Goal: Transaction & Acquisition: Purchase product/service

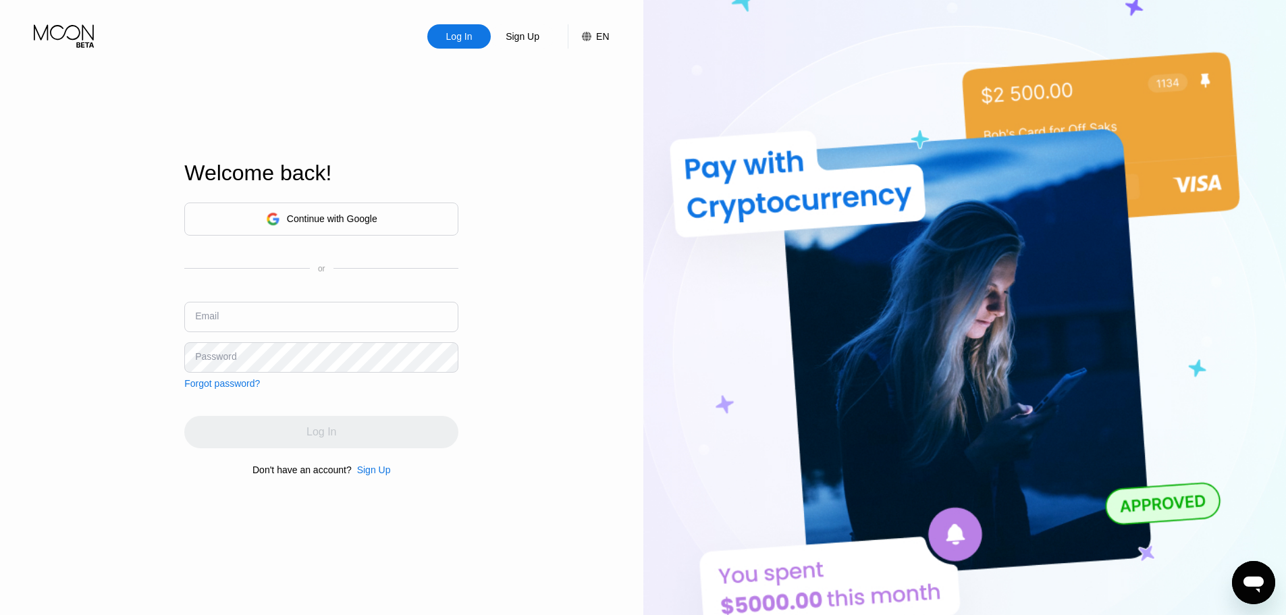
click at [321, 322] on input "text" at bounding box center [321, 317] width 274 height 30
paste input "[EMAIL_ADDRESS]"
type input "[EMAIL_ADDRESS]"
click at [559, 409] on div "Log In Sign Up EN Language English Save Welcome back! Continue with Google or E…" at bounding box center [321, 338] width 643 height 676
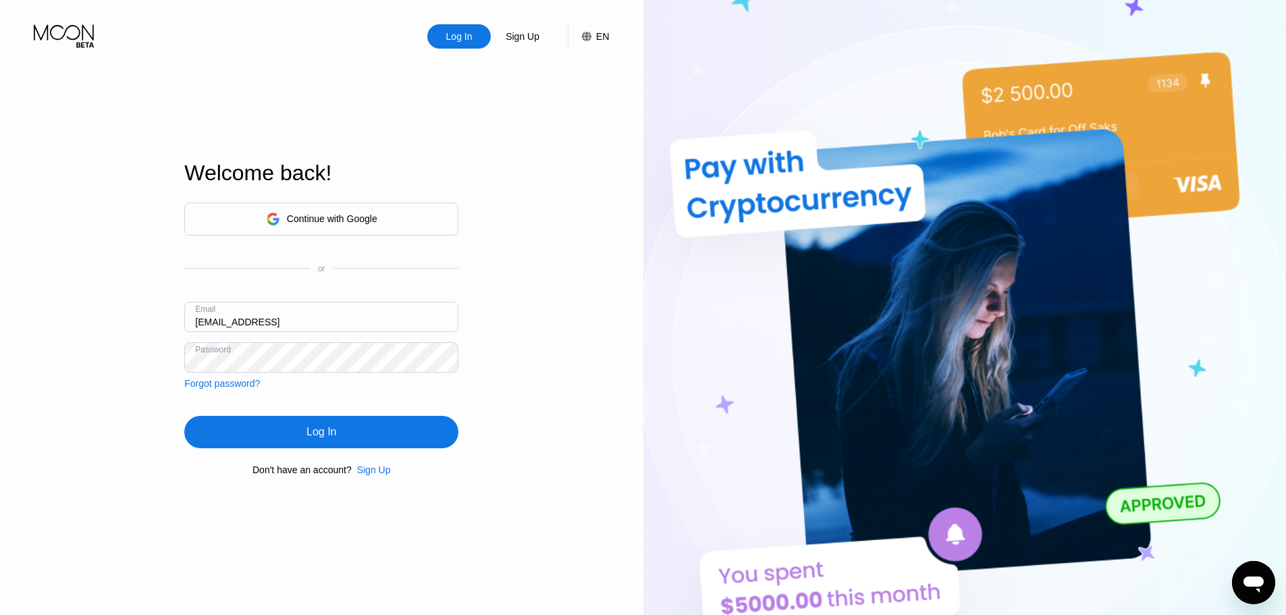
click at [366, 435] on div "Log In" at bounding box center [321, 432] width 274 height 32
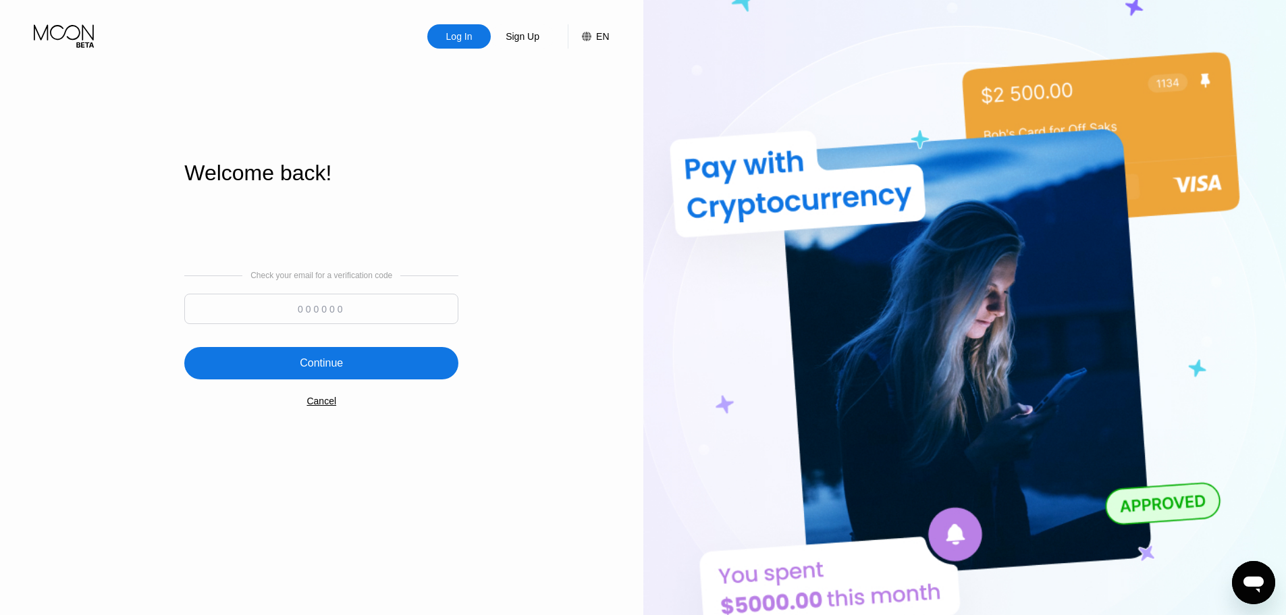
click at [332, 321] on input at bounding box center [321, 309] width 274 height 30
paste input "436030"
type input "436030"
click at [437, 372] on div "Continue" at bounding box center [321, 363] width 274 height 32
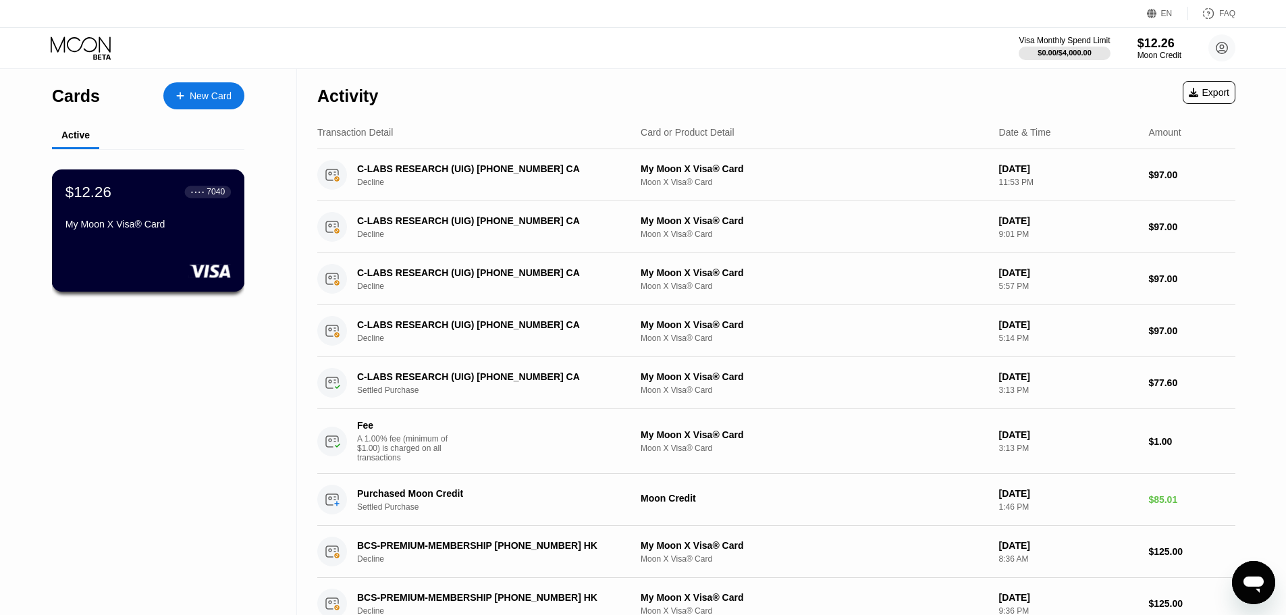
click at [223, 275] on rect at bounding box center [210, 271] width 42 height 14
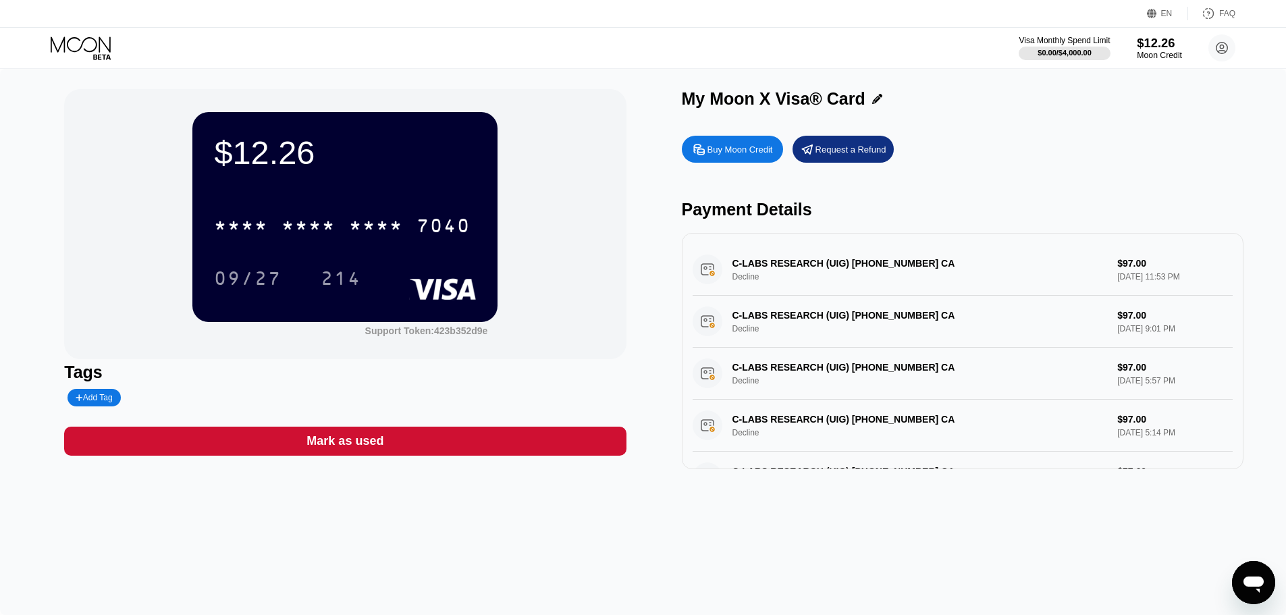
click at [1158, 55] on div "Moon Credit" at bounding box center [1159, 55] width 45 height 9
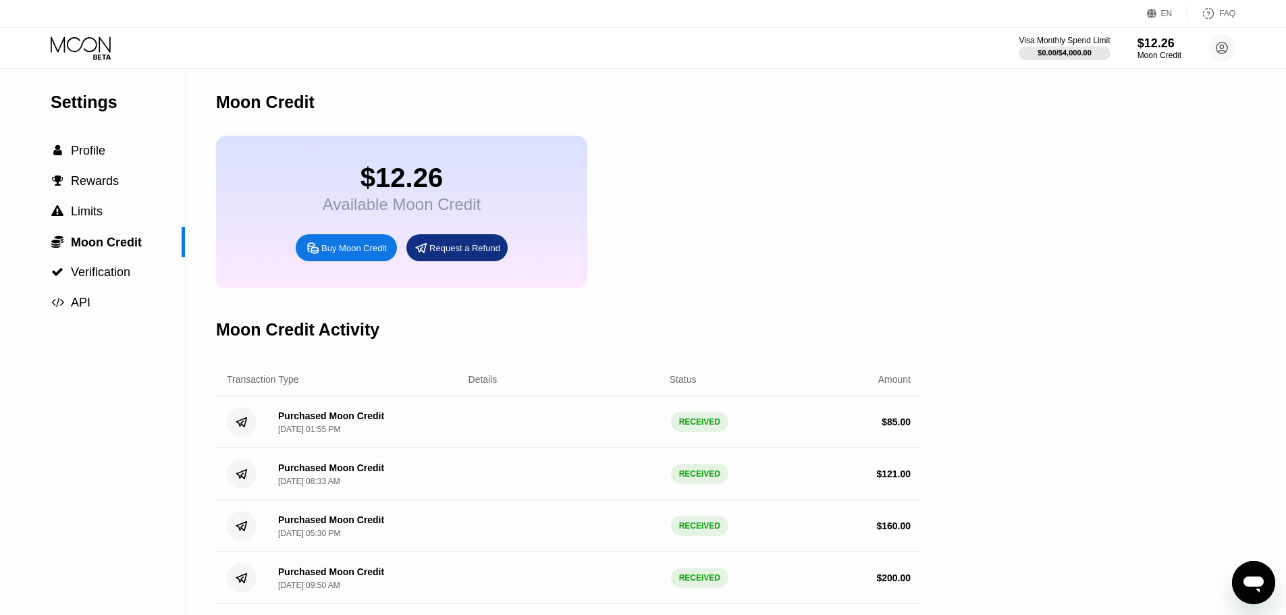
click at [350, 254] on div "Buy Moon Credit" at bounding box center [353, 247] width 65 height 11
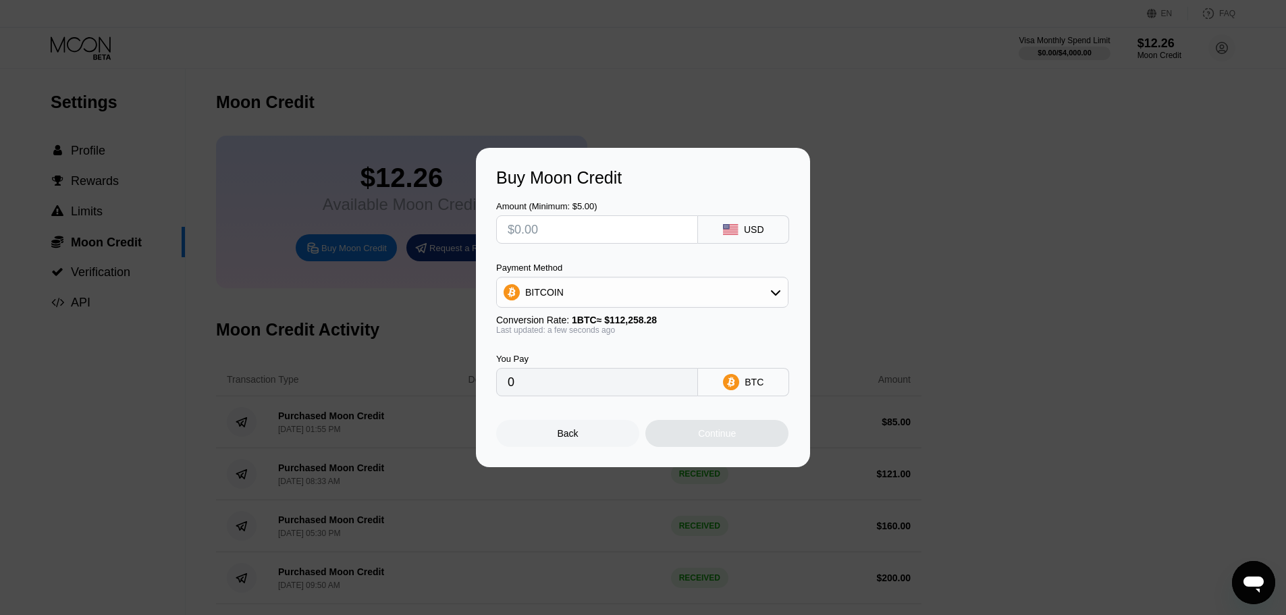
click at [703, 290] on div "BITCOIN" at bounding box center [642, 292] width 291 height 27
click at [569, 355] on span "USDT on TRON" at bounding box center [563, 359] width 68 height 11
click at [641, 291] on div "USDT on TRON" at bounding box center [642, 292] width 291 height 27
click at [554, 330] on span "BITCOIN" at bounding box center [548, 329] width 38 height 11
type input "0"
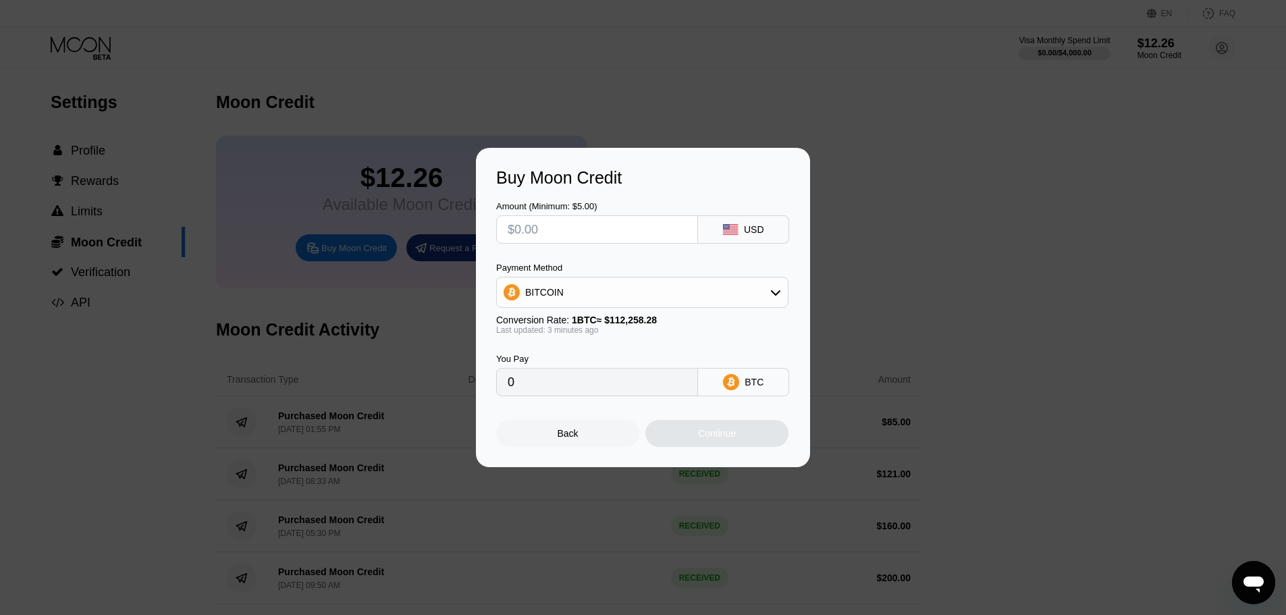
click at [595, 242] on div at bounding box center [597, 229] width 202 height 28
click at [593, 235] on input "text" at bounding box center [597, 229] width 179 height 27
type input "$12"
type input "0.00010690"
type input "$125"
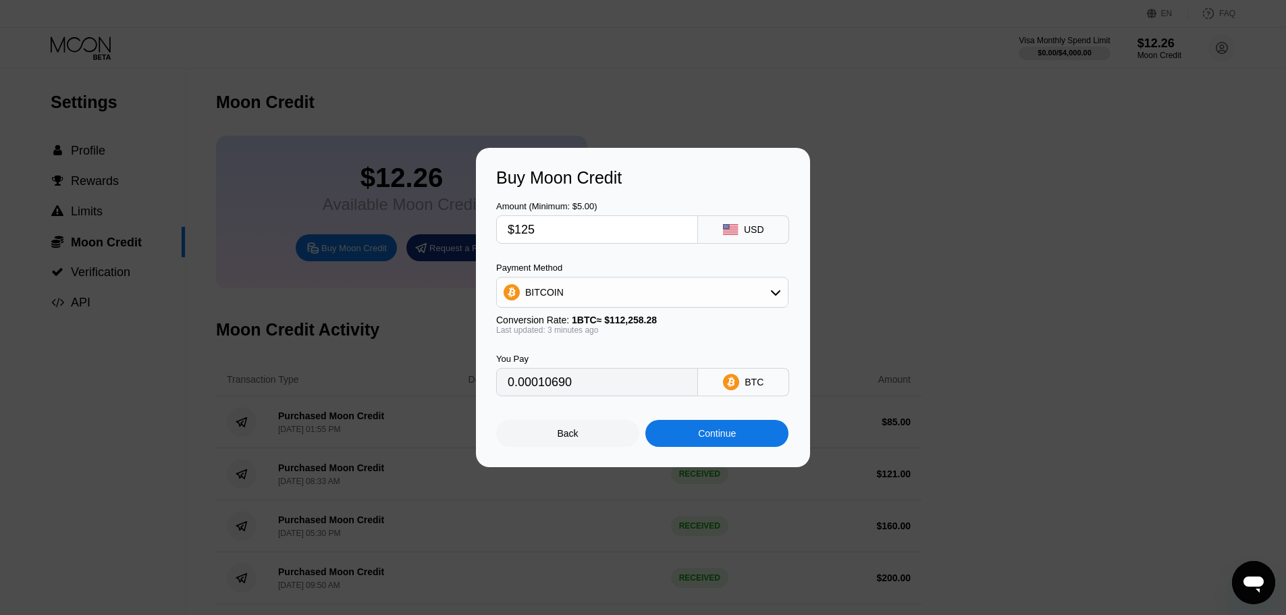
type input "0.00111351"
type input "$125"
click at [659, 261] on div "Amount (Minimum: $5.00) $125 USD Payment Method BITCOIN Conversion Rate: 1 BTC …" at bounding box center [643, 292] width 294 height 209
type input "0.00111376"
click at [560, 235] on input "$125" at bounding box center [597, 229] width 179 height 27
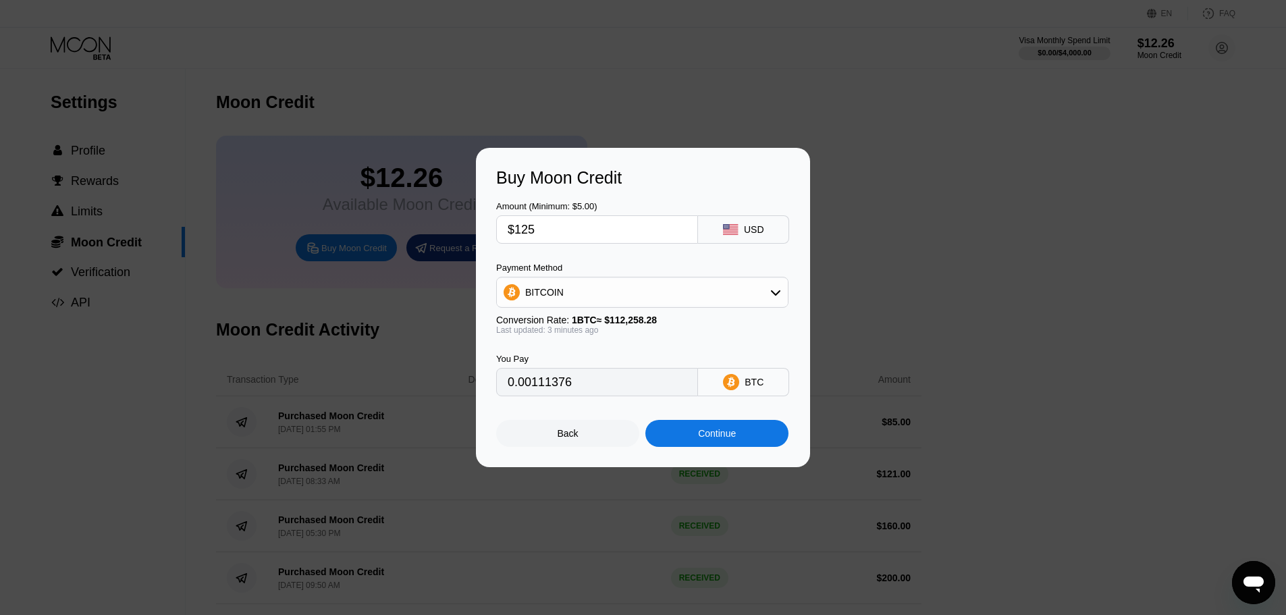
type input "$12"
type input "0.00010693"
type input "$125"
type input "0.00111376"
click at [703, 439] on div "Continue" at bounding box center [717, 433] width 38 height 11
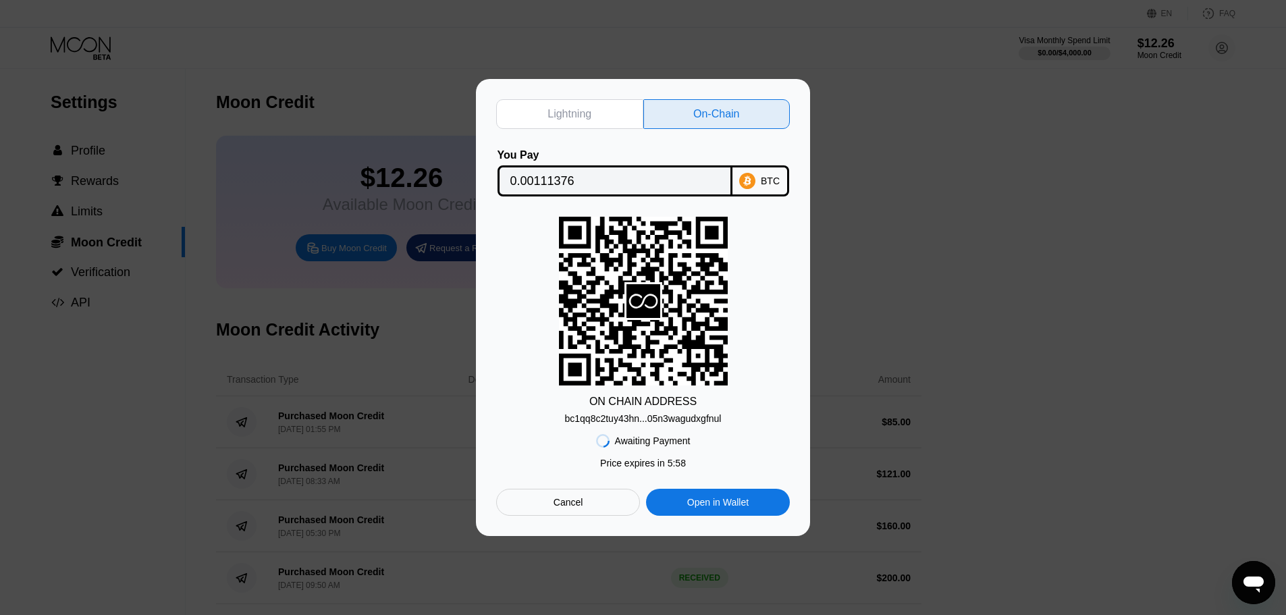
click at [730, 107] on div "On-Chain" at bounding box center [716, 114] width 46 height 14
click at [546, 179] on input "0.00111376" at bounding box center [614, 180] width 209 height 27
click at [676, 420] on div "bc1qq8c2tuy43hn...05n3wagudxgfnul" at bounding box center [643, 418] width 157 height 11
click at [600, 513] on div "Cancel" at bounding box center [568, 502] width 144 height 27
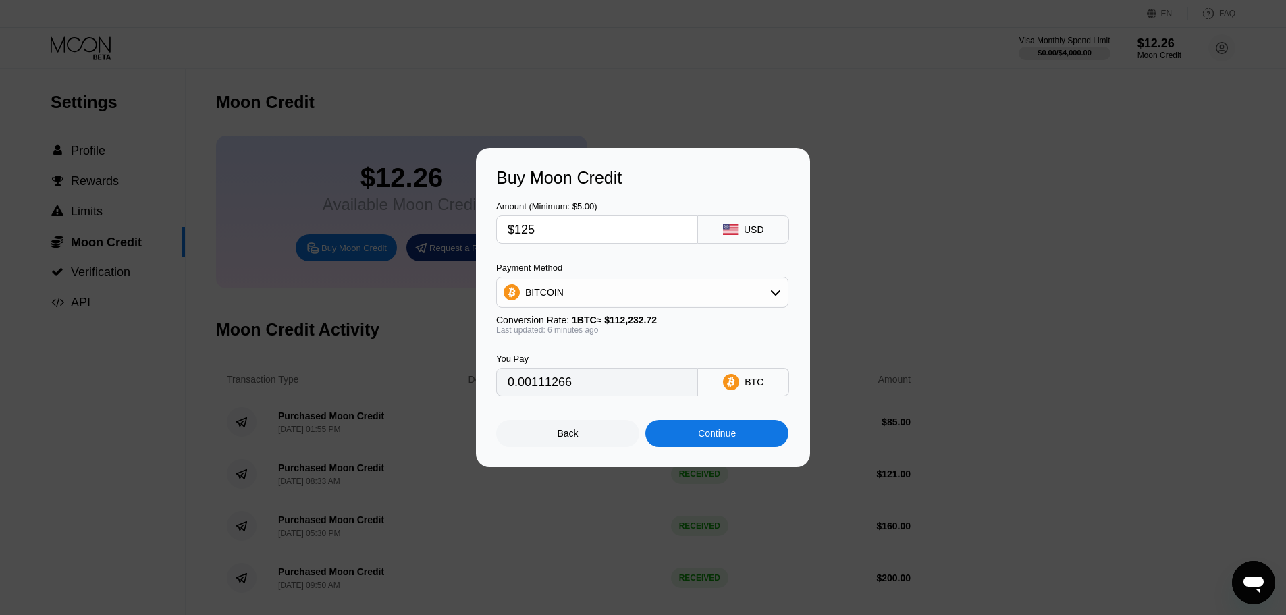
type input "0.00111266"
click at [578, 453] on div "Buy Moon Credit Amount (Minimum: $5.00) $125 USD Payment Method BITCOIN Convers…" at bounding box center [643, 307] width 334 height 319
click at [586, 437] on div "Back" at bounding box center [567, 433] width 143 height 27
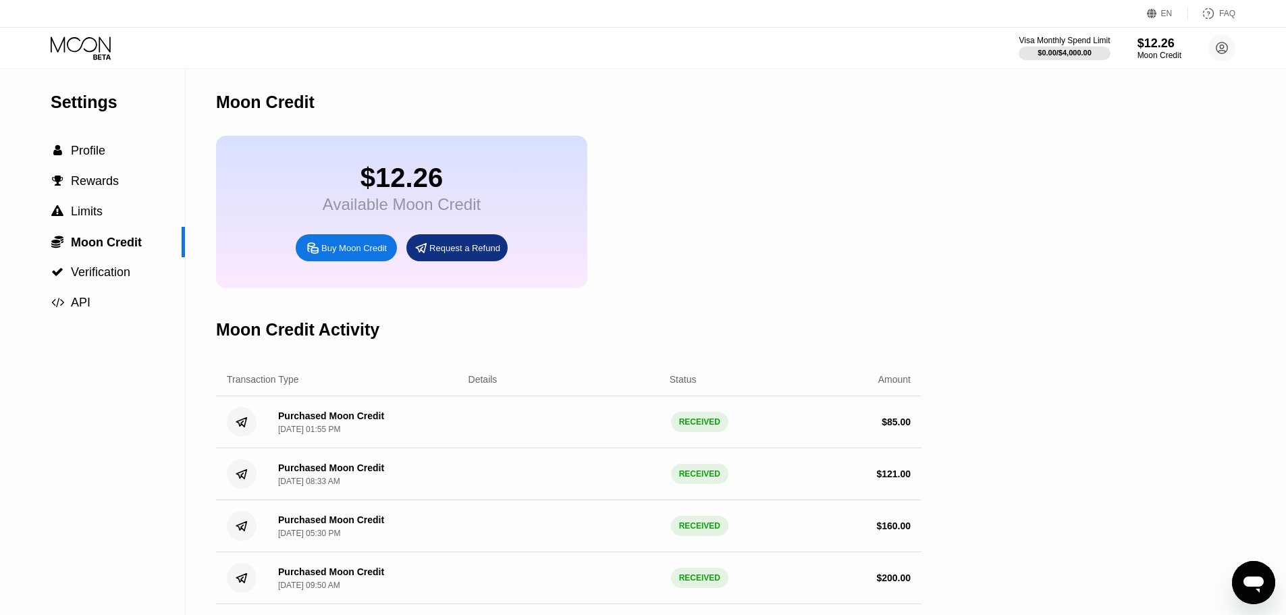
click at [1045, 448] on div "Settings  Profile  Rewards  Limits  Moon Credit  Verification  API Moon C…" at bounding box center [643, 466] width 1286 height 795
click at [1096, 369] on div "Settings  Profile  Rewards  Limits  Moon Credit  Verification  API Moon C…" at bounding box center [643, 466] width 1286 height 795
click at [1096, 420] on div "Settings  Profile  Rewards  Limits  Moon Credit  Verification  API Moon C…" at bounding box center [643, 466] width 1286 height 795
click at [597, 432] on span "Complete payment now" at bounding box center [563, 422] width 188 height 22
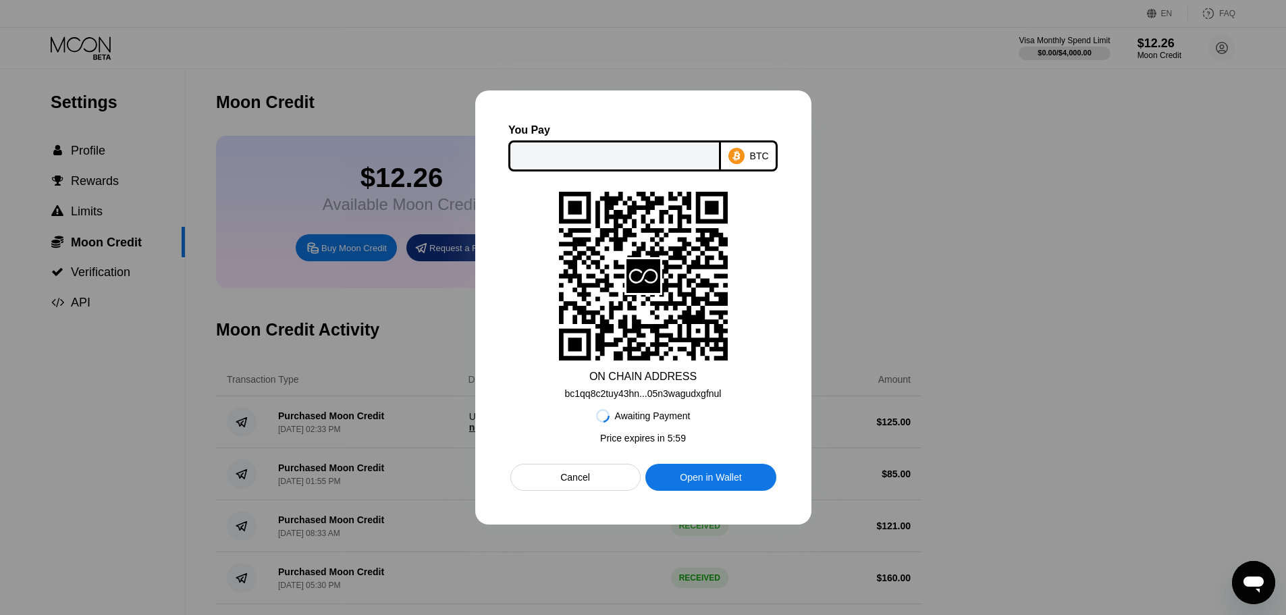
click at [595, 481] on div "Cancel" at bounding box center [575, 477] width 130 height 27
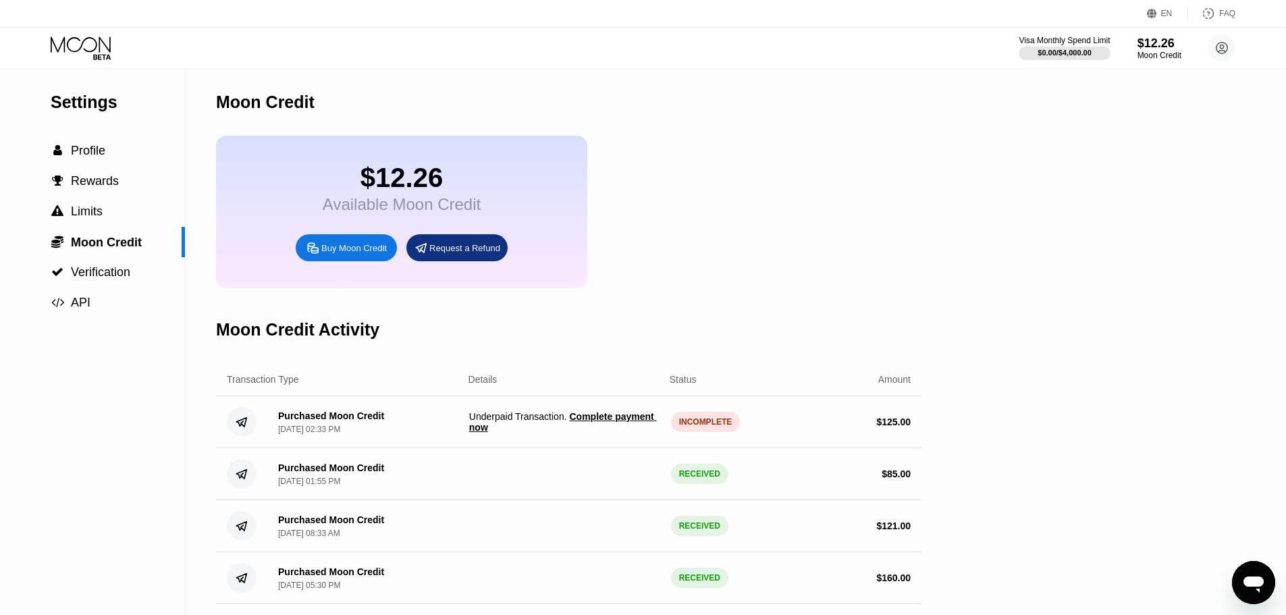
click at [1097, 415] on div "Settings  Profile  Rewards  Limits  Moon Credit  Verification  API Moon C…" at bounding box center [643, 492] width 1286 height 847
click at [1045, 369] on div "Settings  Profile  Rewards  Limits  Moon Credit  Verification  API Moon C…" at bounding box center [643, 492] width 1286 height 847
click at [1035, 328] on div "Settings  Profile  Rewards  Limits  Moon Credit  Verification  API Moon C…" at bounding box center [643, 492] width 1286 height 847
click at [1085, 369] on div "Settings  Profile  Rewards  Limits  Moon Credit  Verification  API Moon C…" at bounding box center [643, 492] width 1286 height 847
click at [1046, 299] on div "Settings  Profile  Rewards  Limits  Moon Credit  Verification  API Moon C…" at bounding box center [643, 492] width 1286 height 847
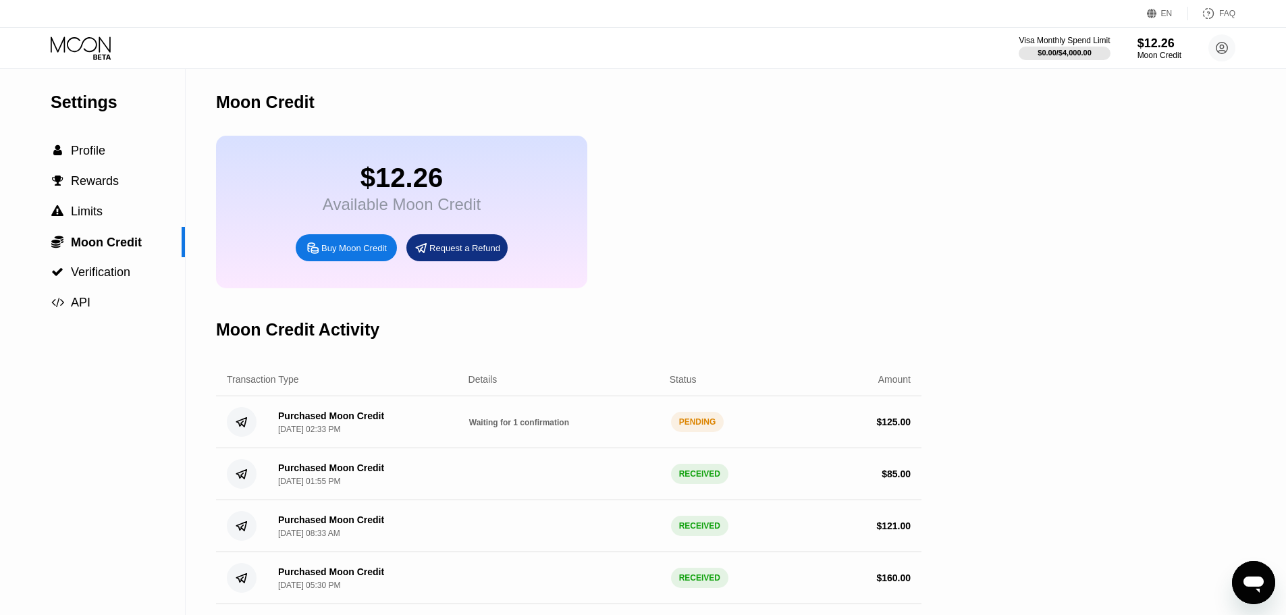
click at [1007, 346] on div "Settings  Profile  Rewards  Limits  Moon Credit  Verification  API Moon C…" at bounding box center [643, 492] width 1286 height 847
click at [1045, 333] on div "Settings  Profile  Rewards  Limits  Moon Credit  Verification  API Moon C…" at bounding box center [643, 492] width 1286 height 847
click at [1082, 317] on div "Settings  Profile  Rewards  Limits  Moon Credit  Verification  API Moon C…" at bounding box center [643, 492] width 1286 height 847
click at [1021, 327] on div "Settings  Profile  Rewards  Limits  Moon Credit  Verification  API Moon C…" at bounding box center [643, 492] width 1286 height 847
click at [991, 259] on div "Settings  Profile  Rewards  Limits  Moon Credit  Verification  API Moon C…" at bounding box center [643, 492] width 1286 height 847
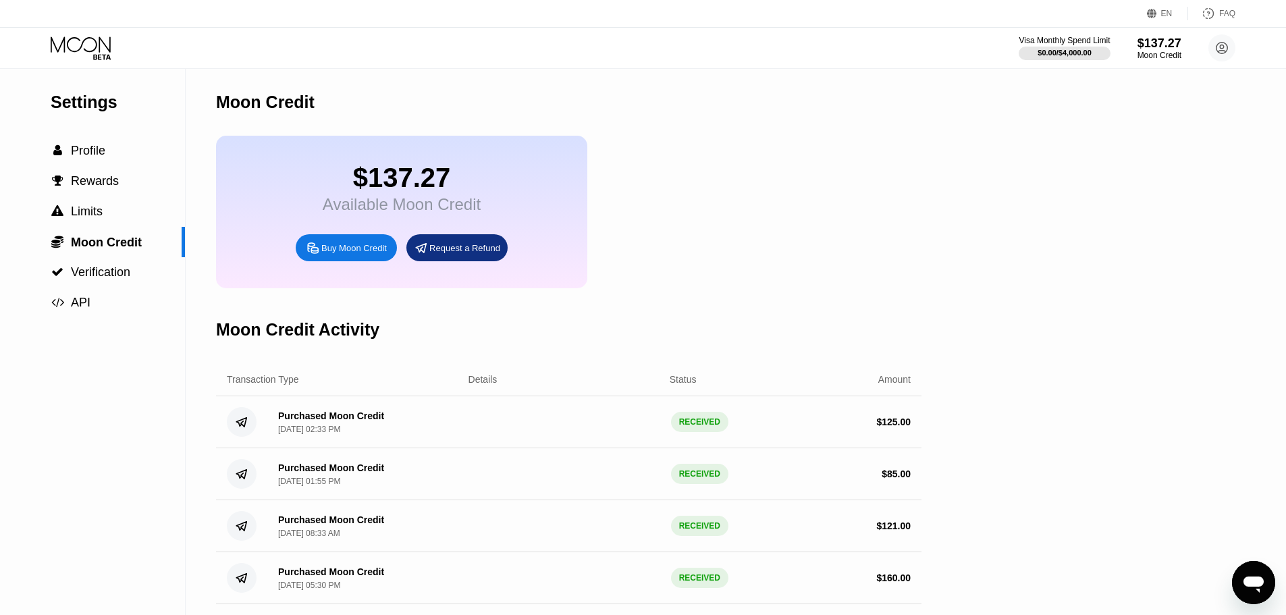
click at [986, 226] on div "Settings  Profile  Rewards  Limits  Moon Credit  Verification  API Moon C…" at bounding box center [643, 492] width 1286 height 847
click at [85, 157] on span "Profile" at bounding box center [88, 151] width 34 height 14
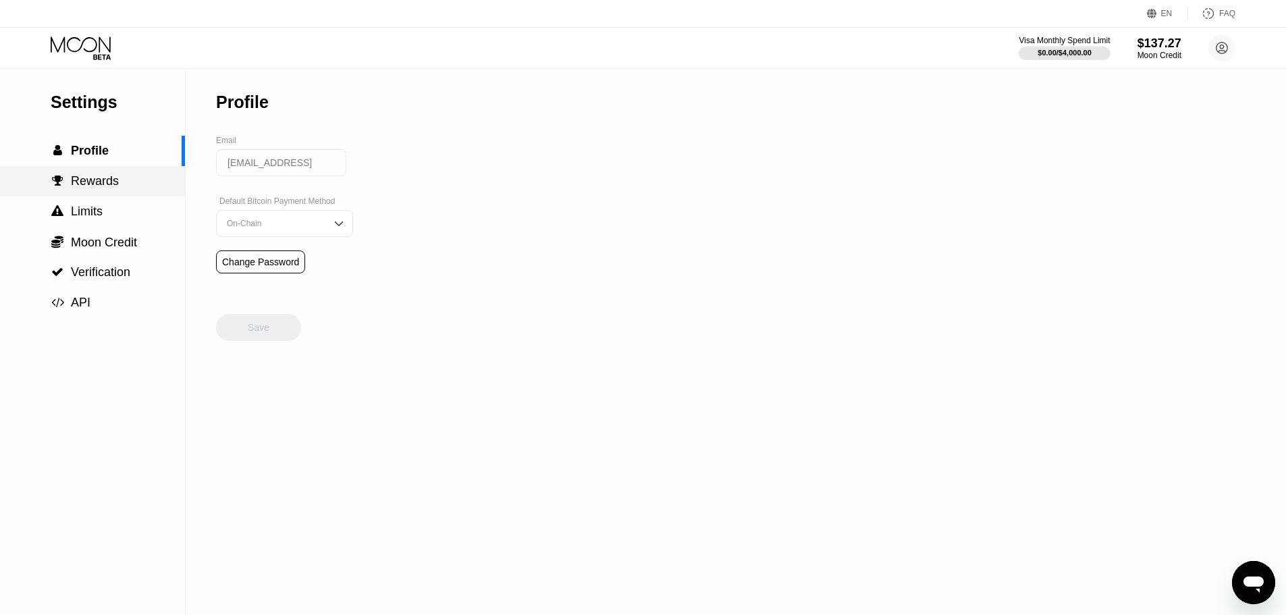
click at [92, 188] on span "Rewards" at bounding box center [95, 181] width 48 height 14
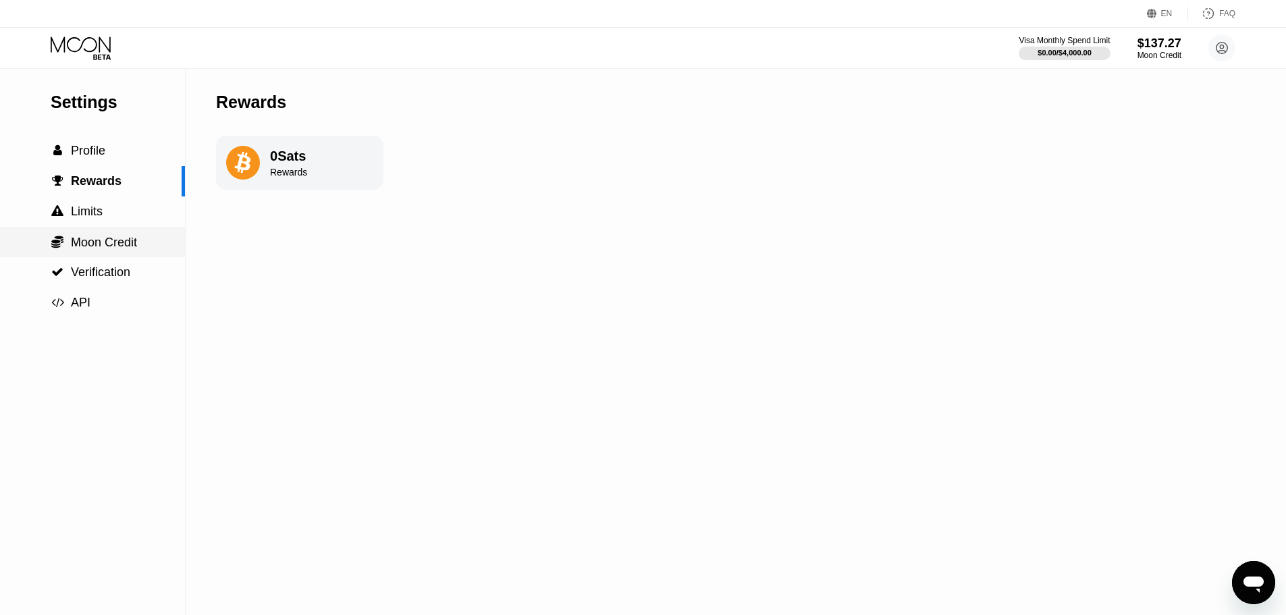
click at [97, 243] on span "Moon Credit" at bounding box center [104, 243] width 66 height 14
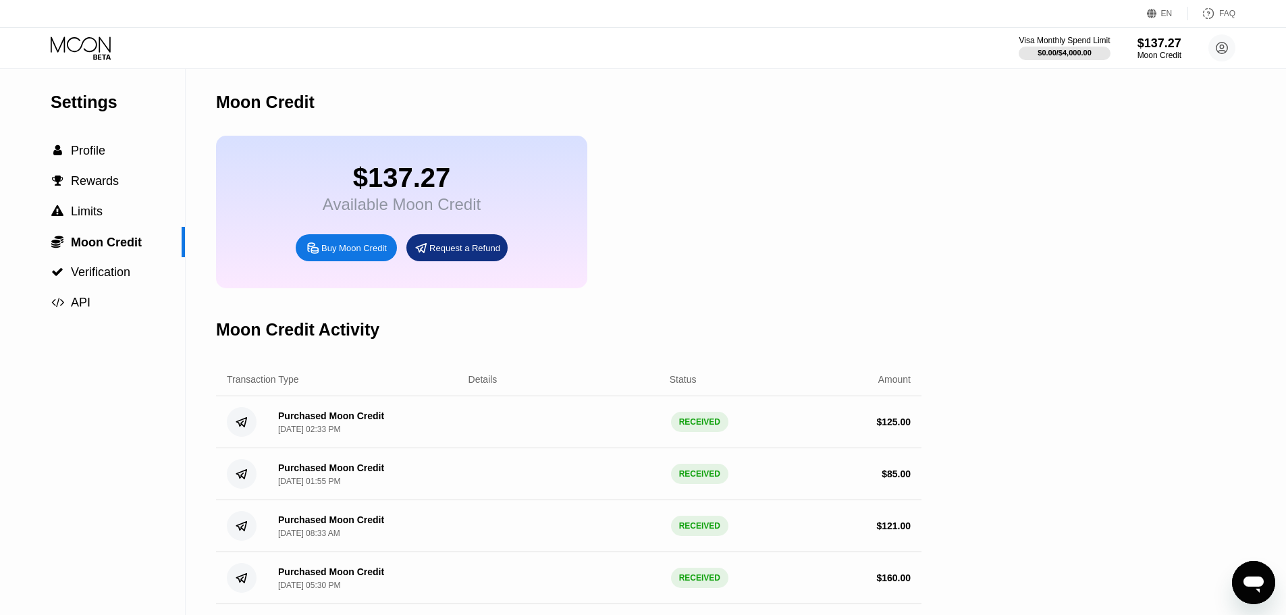
click at [90, 46] on icon at bounding box center [82, 48] width 63 height 24
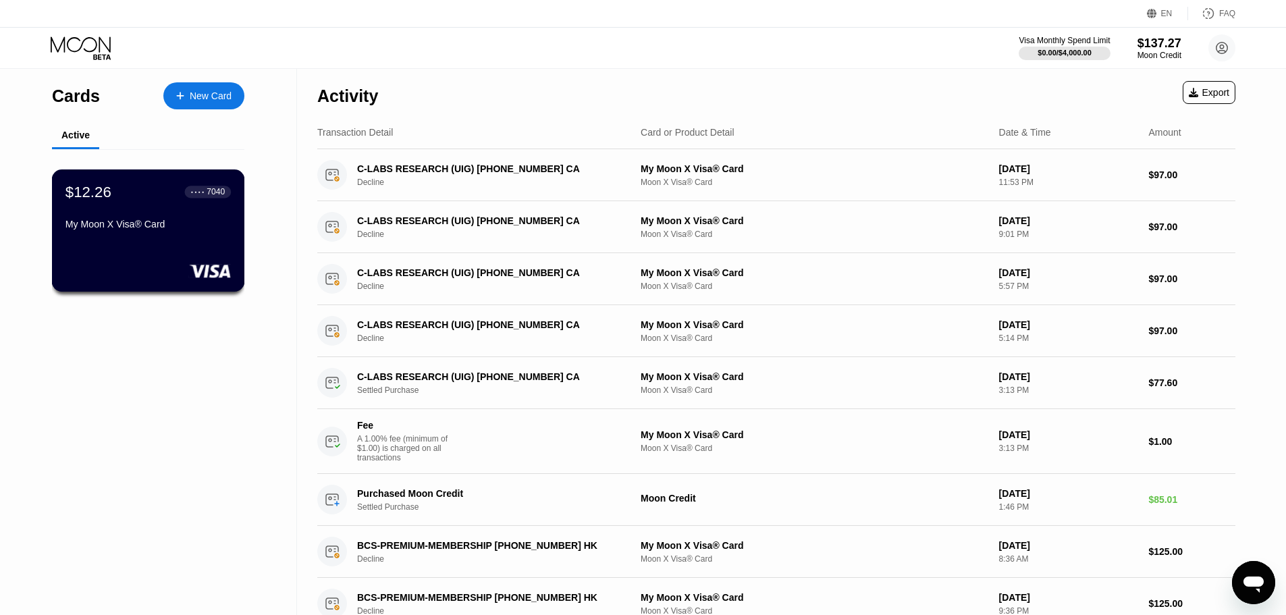
click at [211, 254] on div "$12.26 ● ● ● ● 7040 My Moon X Visa® Card" at bounding box center [148, 230] width 193 height 122
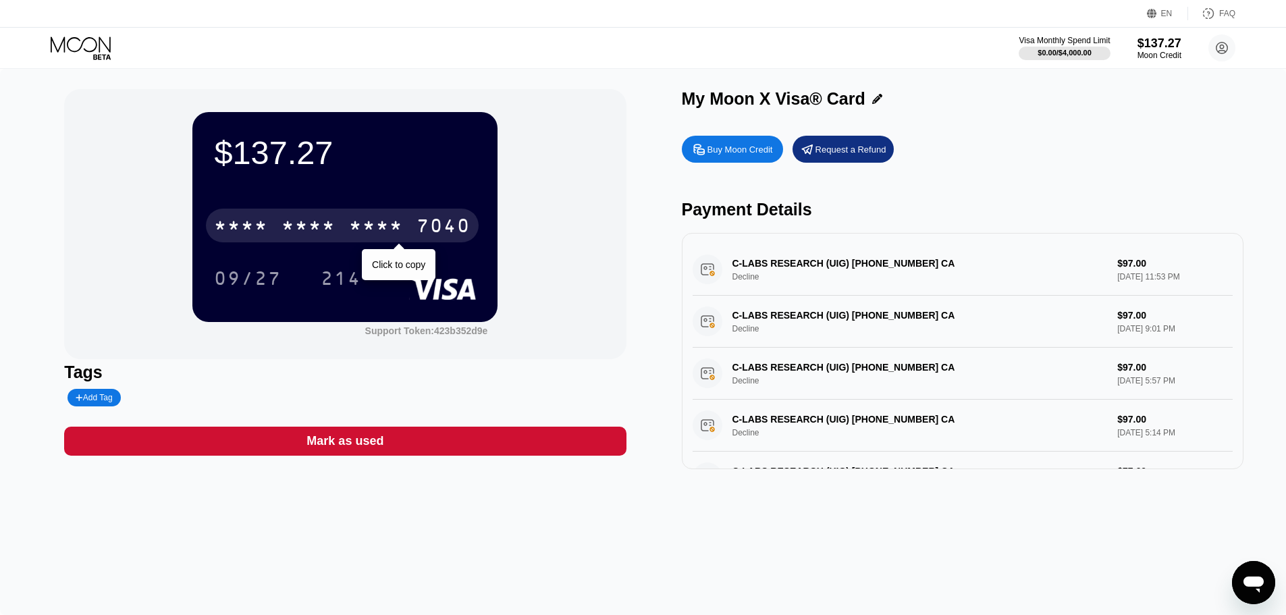
click at [342, 236] on div "* * * * * * * * * * * * 7040" at bounding box center [342, 226] width 273 height 34
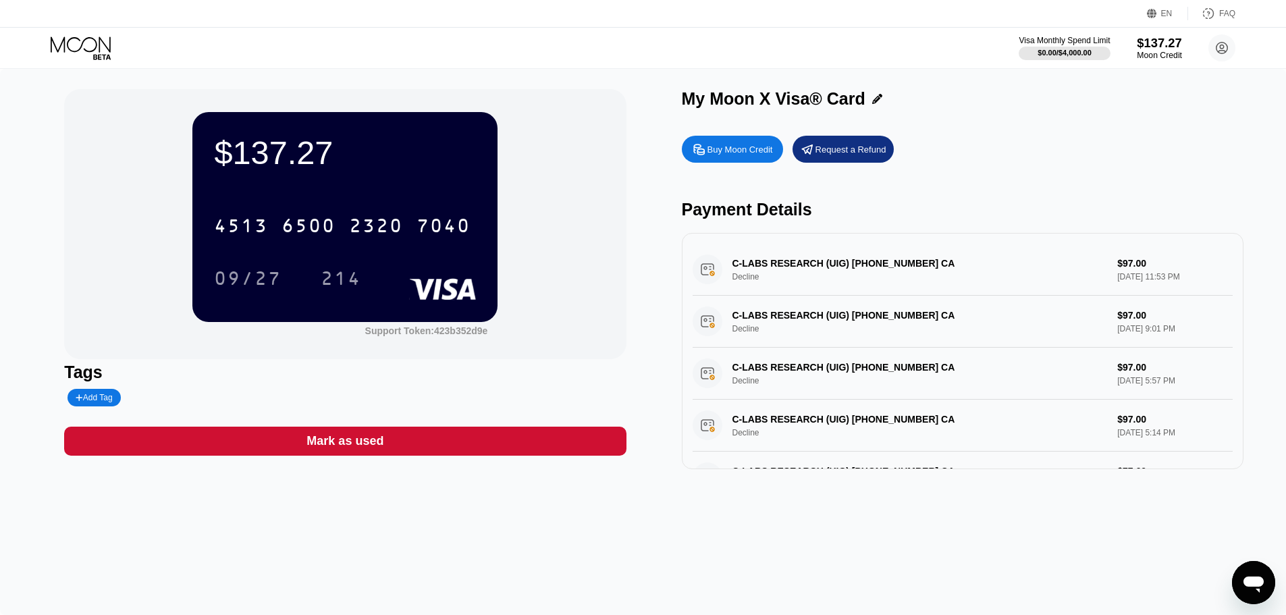
drag, startPoint x: 1158, startPoint y: 53, endPoint x: 1157, endPoint y: 70, distance: 16.9
click at [1158, 53] on div "Moon Credit" at bounding box center [1159, 55] width 45 height 9
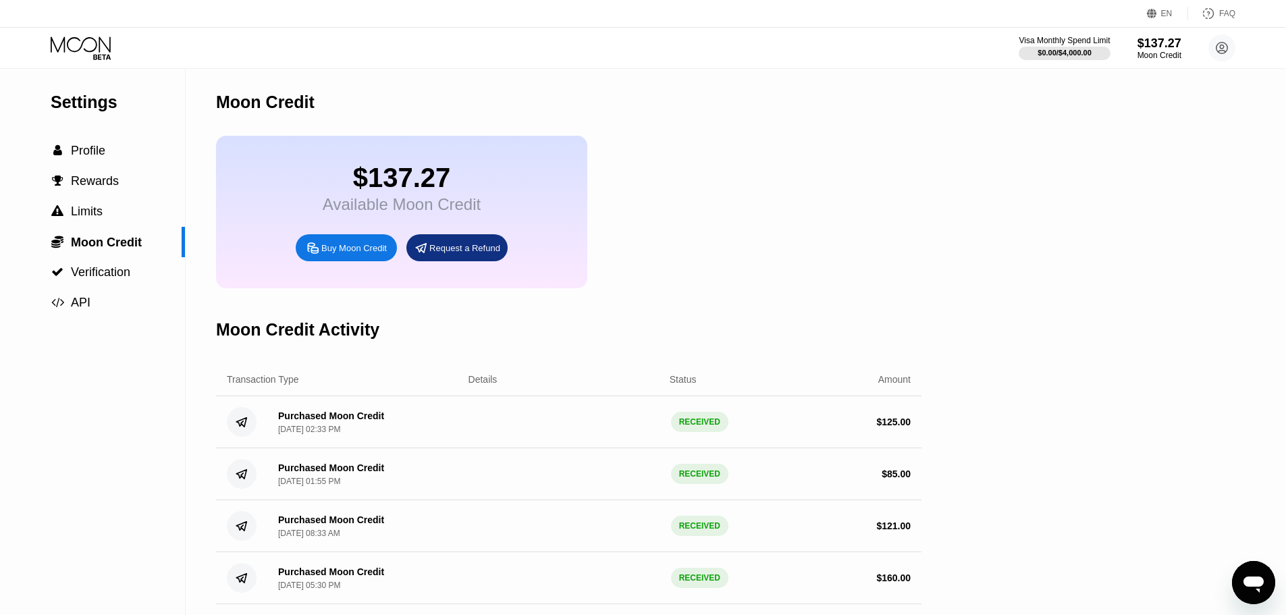
click at [1117, 325] on div "Settings  Profile  Rewards  Limits  Moon Credit  Verification  API Moon C…" at bounding box center [643, 492] width 1286 height 847
